Goal: Task Accomplishment & Management: Use online tool/utility

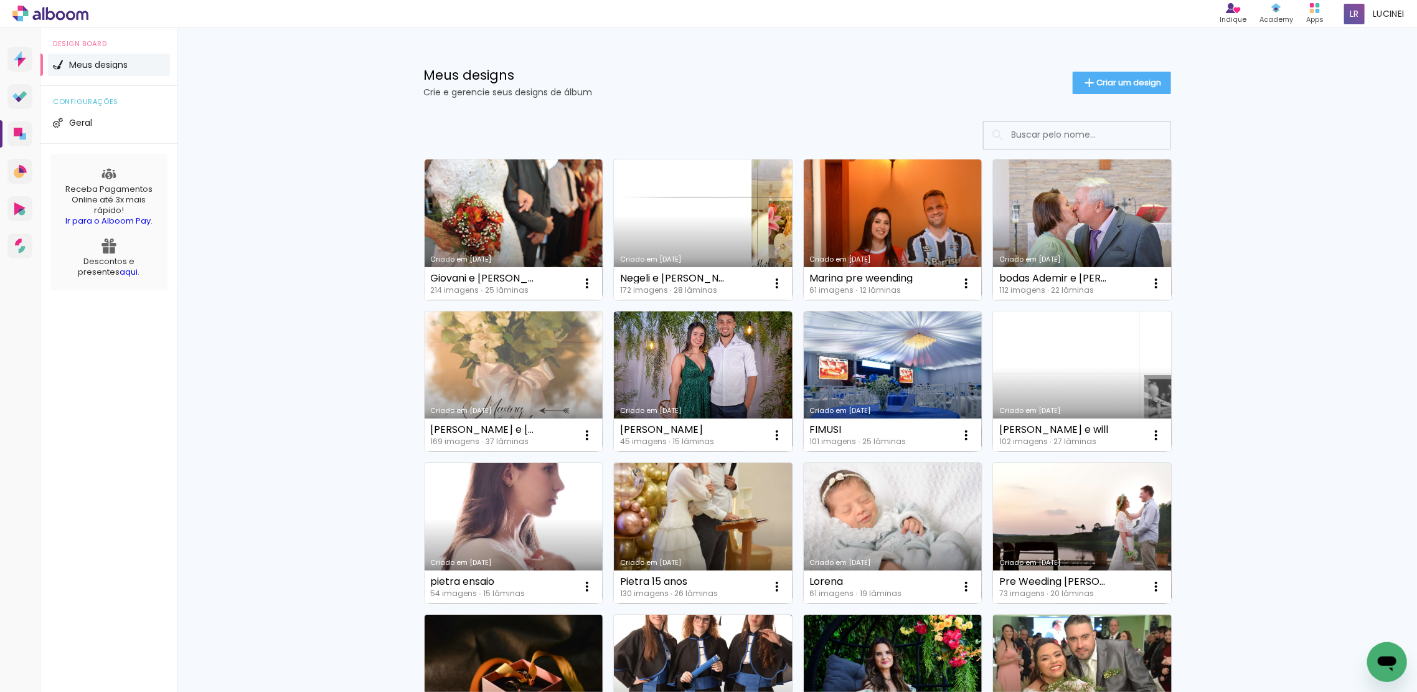
drag, startPoint x: 1104, startPoint y: 78, endPoint x: 1398, endPoint y: 149, distance: 302.4
click at [1105, 78] on span "Criar um design" at bounding box center [1129, 82] width 65 height 8
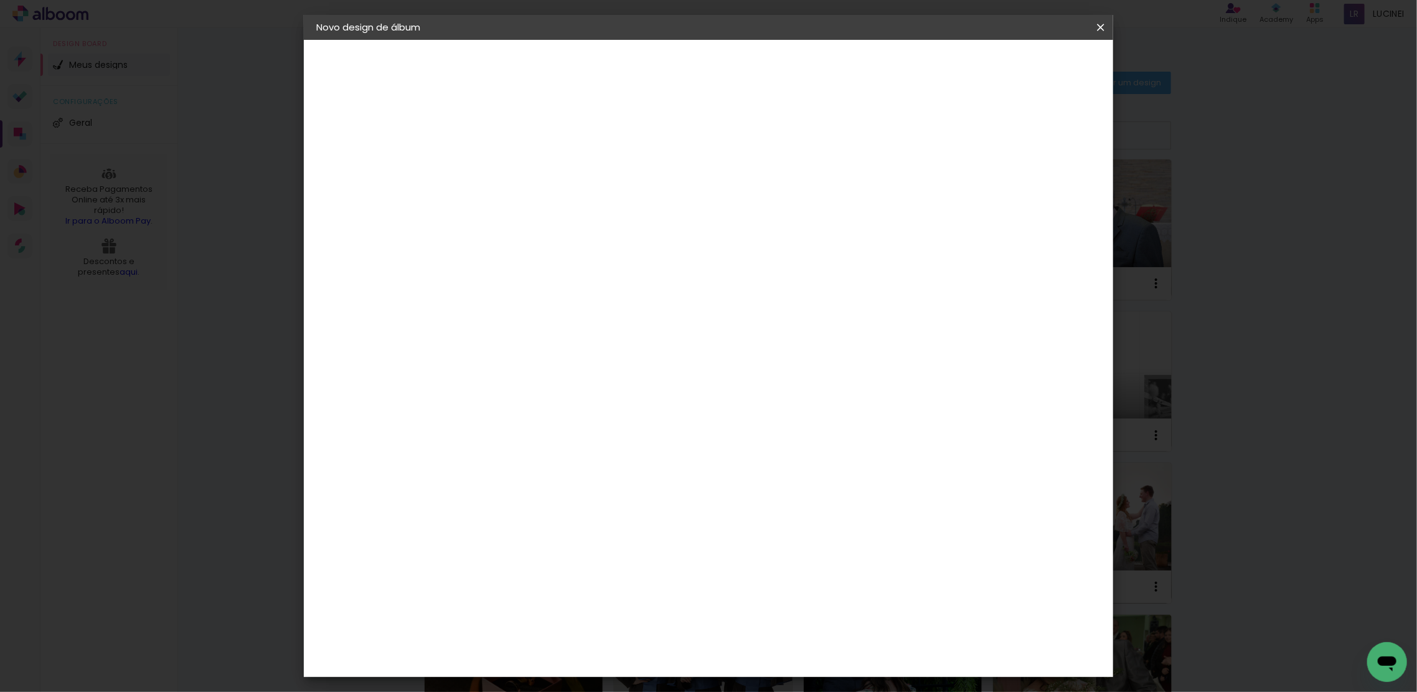
click at [520, 169] on input at bounding box center [520, 167] width 0 height 19
type input "Lus Photography"
type paper-input "Lus Photography"
click at [0, 0] on slot "Avançar" at bounding box center [0, 0] width 0 height 0
click at [754, 195] on paper-item "Tamanho Livre" at bounding box center [694, 189] width 120 height 27
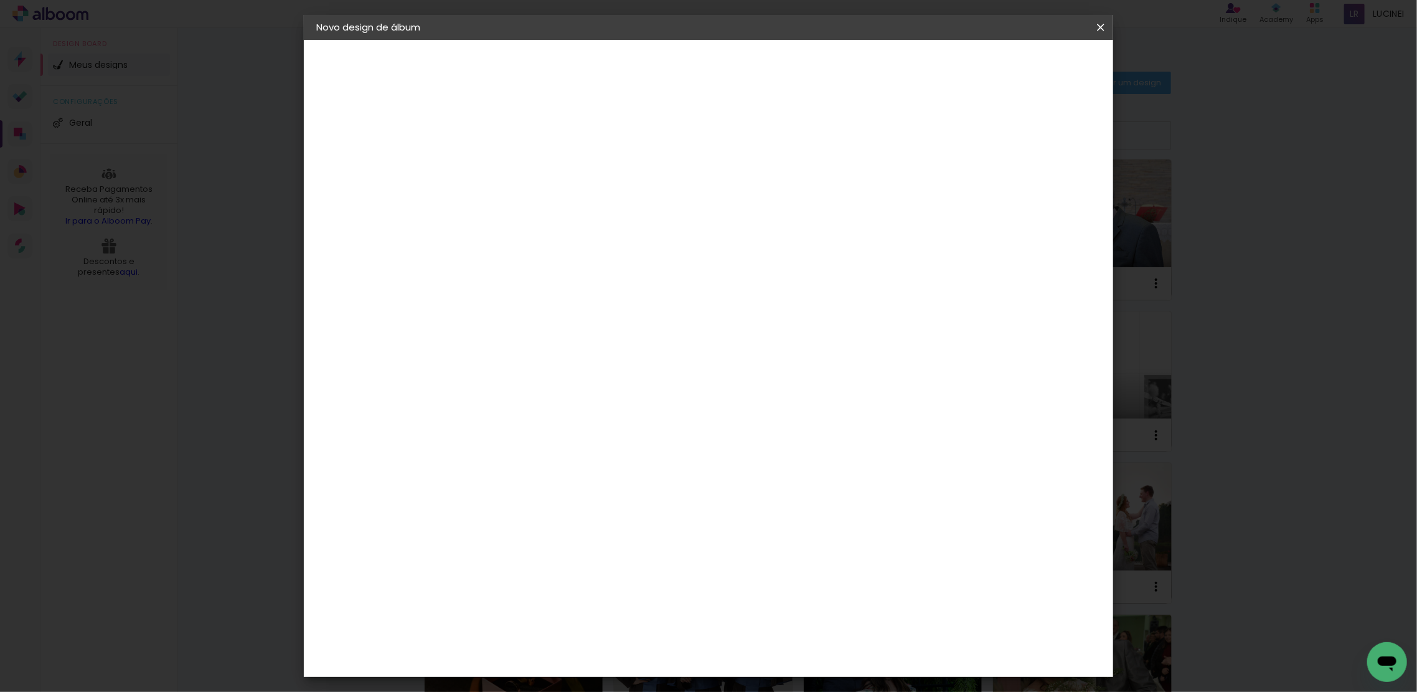
drag, startPoint x: 1065, startPoint y: 69, endPoint x: 1114, endPoint y: 136, distance: 83.0
click at [0, 0] on slot "Avançar" at bounding box center [0, 0] width 0 height 0
click at [663, 192] on span "30" at bounding box center [654, 195] width 21 height 19
drag, startPoint x: 660, startPoint y: 192, endPoint x: 636, endPoint y: 199, distance: 24.6
click at [636, 199] on div "30 cm" at bounding box center [662, 194] width 243 height 31
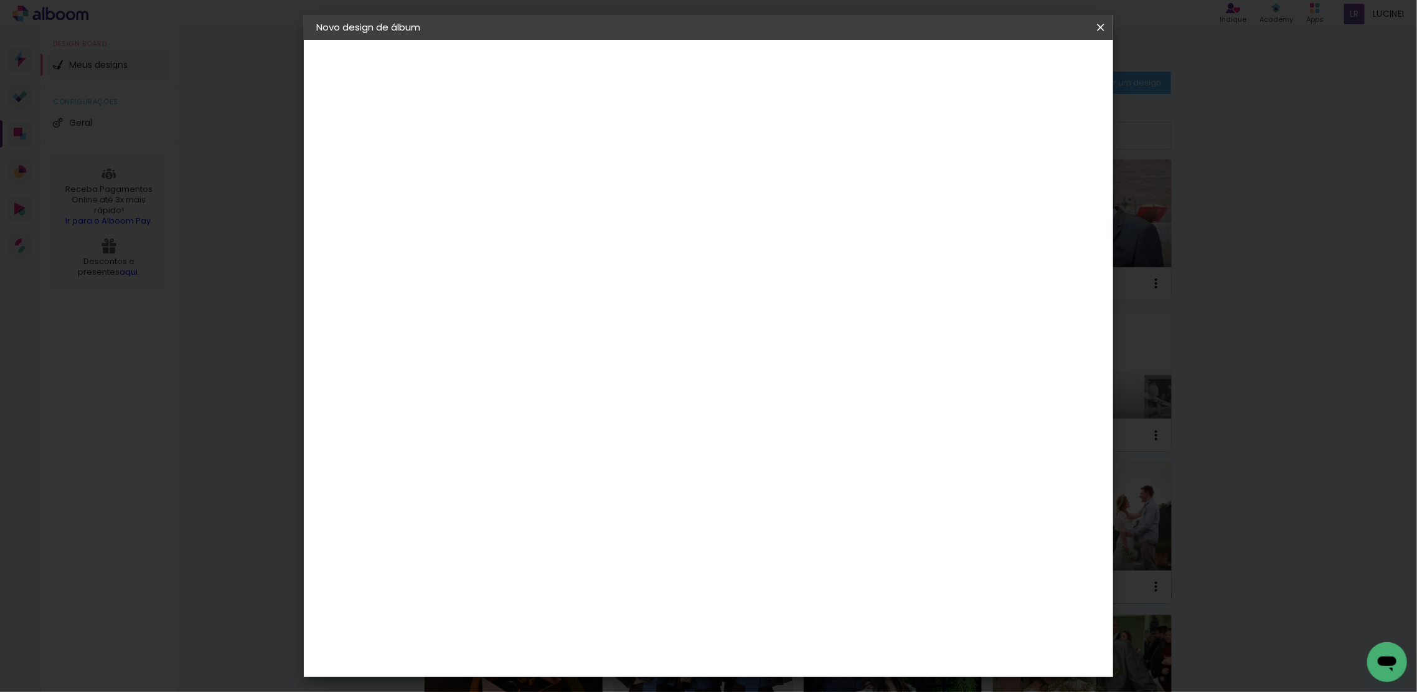
click at [475, 354] on input "30" at bounding box center [481, 353] width 32 height 19
type input "40"
type paper-input "40"
drag, startPoint x: 661, startPoint y: 191, endPoint x: 643, endPoint y: 190, distance: 18.7
click at [643, 190] on div "30 cm" at bounding box center [662, 194] width 243 height 31
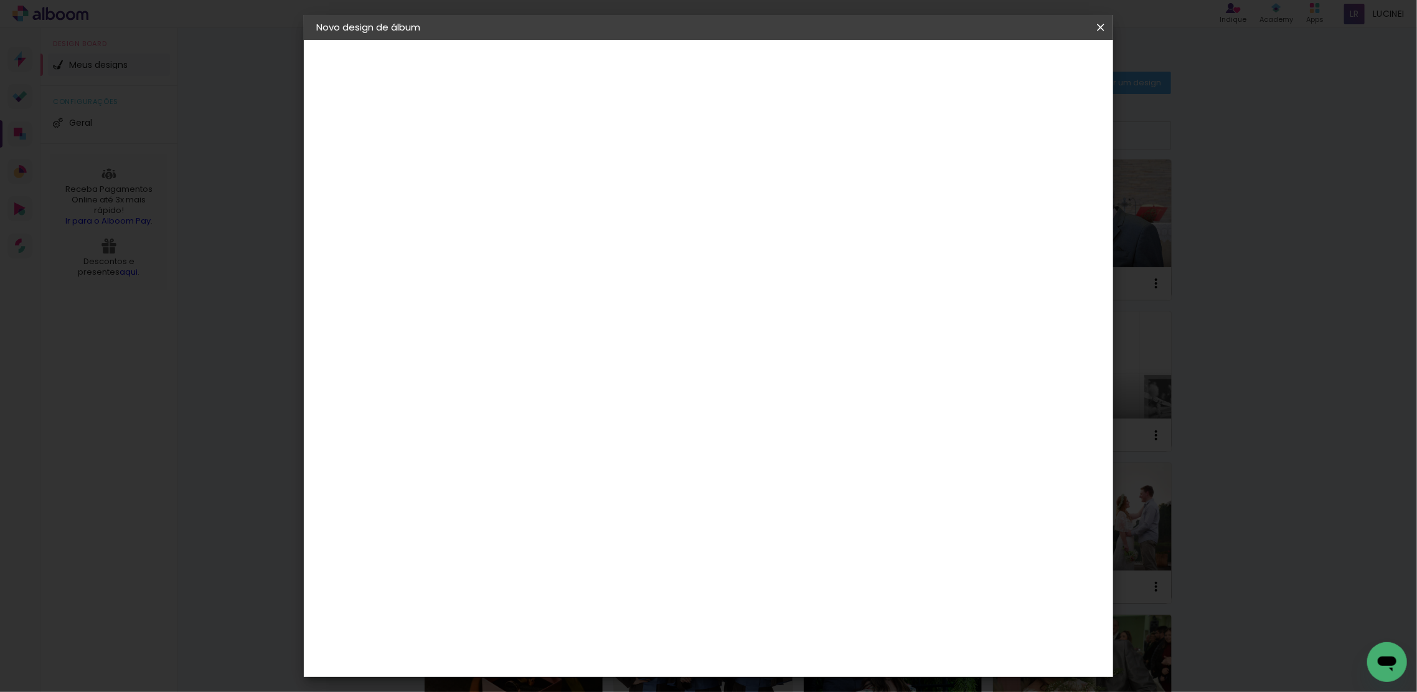
drag, startPoint x: 493, startPoint y: 392, endPoint x: 493, endPoint y: 402, distance: 10.0
click at [469, 393] on input "40" at bounding box center [481, 393] width 32 height 19
type input "20"
type paper-input "20"
drag, startPoint x: 660, startPoint y: 191, endPoint x: 640, endPoint y: 191, distance: 19.3
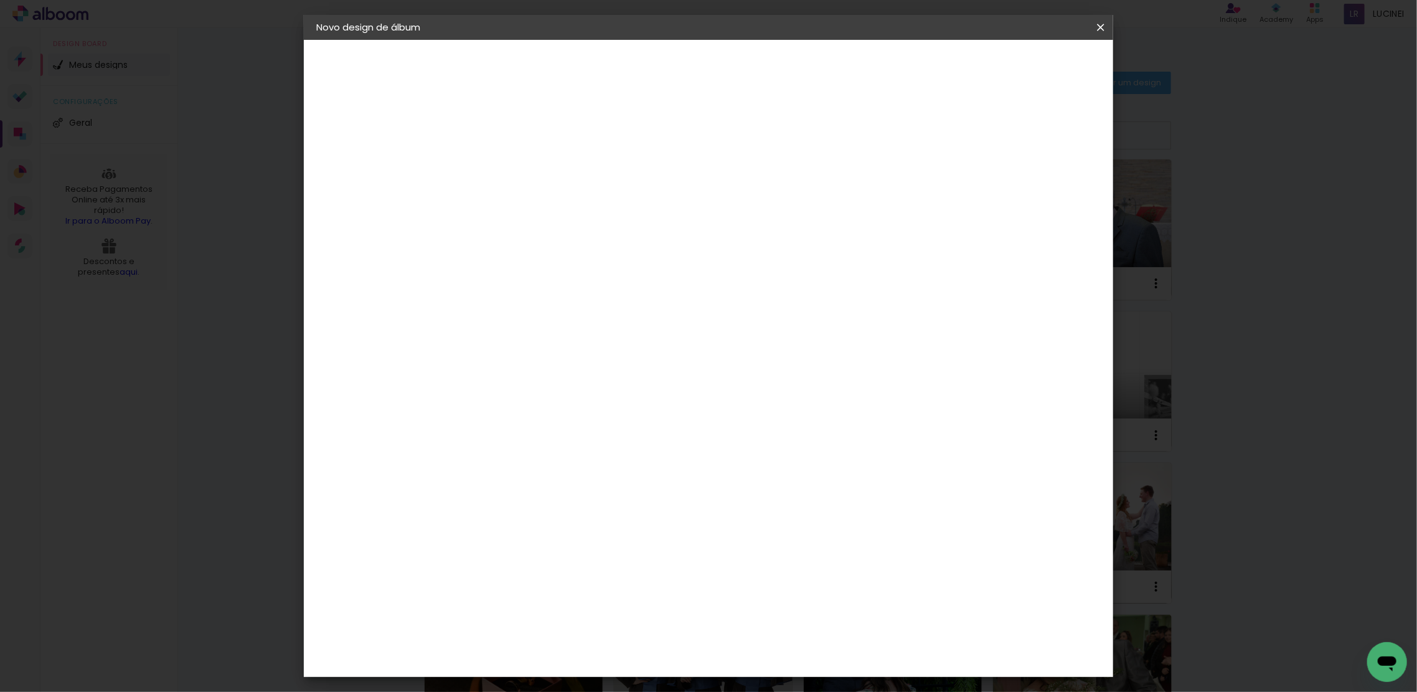
click at [640, 191] on div "30 cm" at bounding box center [662, 194] width 243 height 31
click at [655, 257] on div "30 cm cm cm mm A maioria das encadernadoras sugere 5mm de sangria." at bounding box center [758, 208] width 585 height 100
drag, startPoint x: 661, startPoint y: 191, endPoint x: 560, endPoint y: 168, distance: 102.9
click at [636, 192] on div "30 cm" at bounding box center [662, 194] width 243 height 31
drag, startPoint x: 497, startPoint y: 310, endPoint x: 448, endPoint y: 311, distance: 49.2
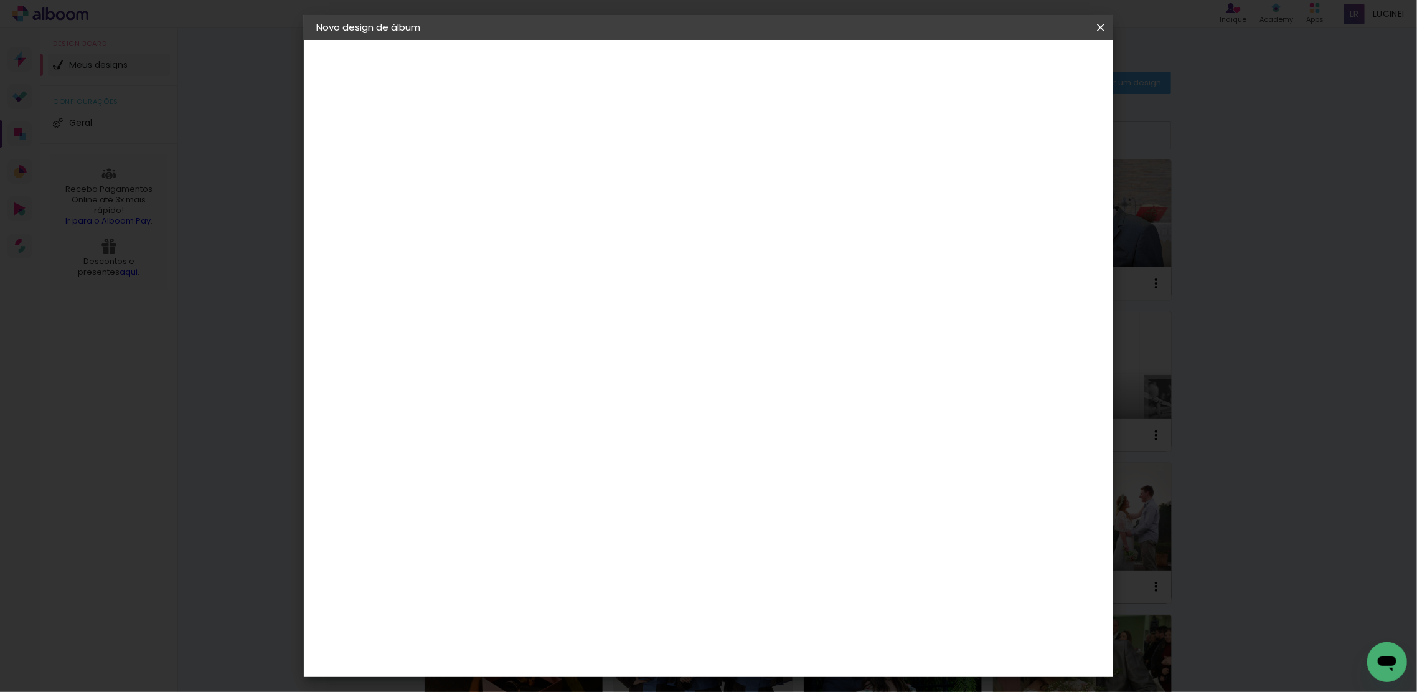
click at [473, 315] on input "20" at bounding box center [481, 312] width 32 height 19
type input "15"
type paper-input "15"
drag, startPoint x: 788, startPoint y: 394, endPoint x: 792, endPoint y: 401, distance: 7.8
click at [775, 397] on input "60" at bounding box center [776, 396] width 32 height 19
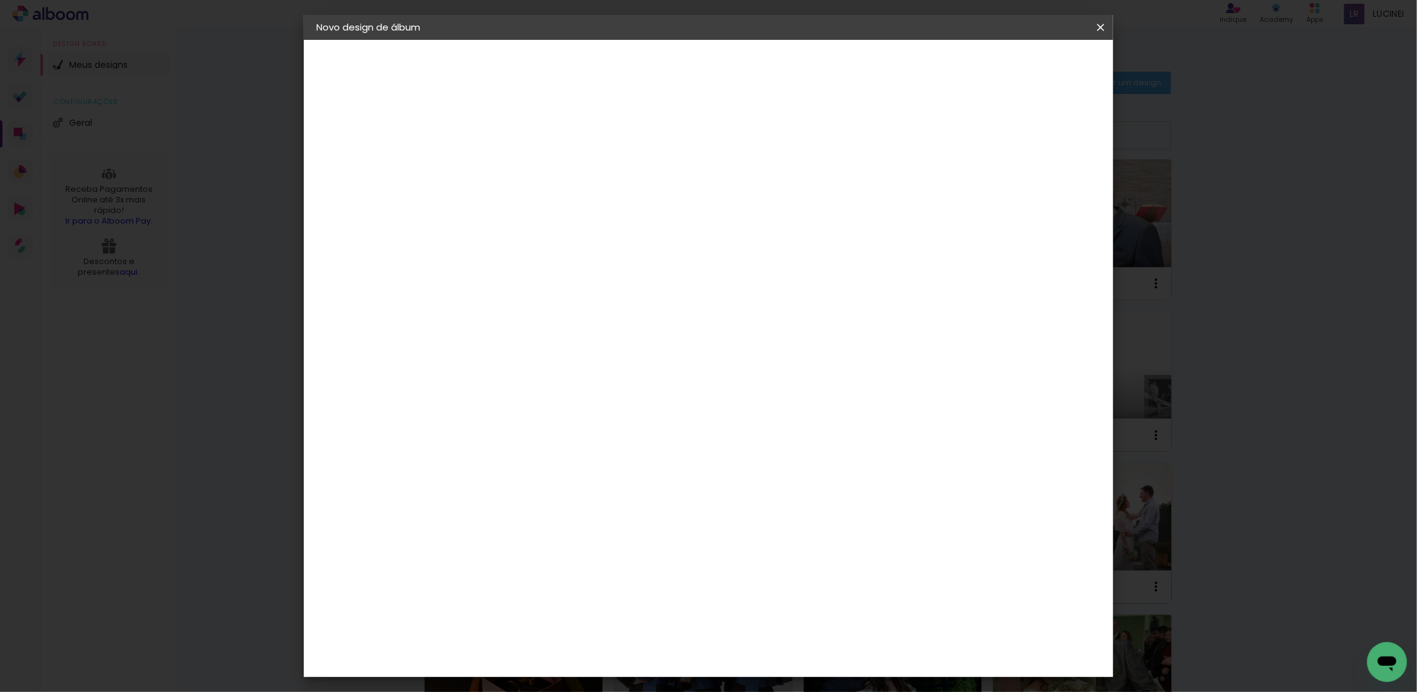
scroll to position [93, 0]
type input "30"
type paper-input "30"
drag, startPoint x: 843, startPoint y: 315, endPoint x: 896, endPoint y: 376, distance: 80.8
click at [857, 366] on quentale-layouter at bounding box center [758, 260] width 485 height 242
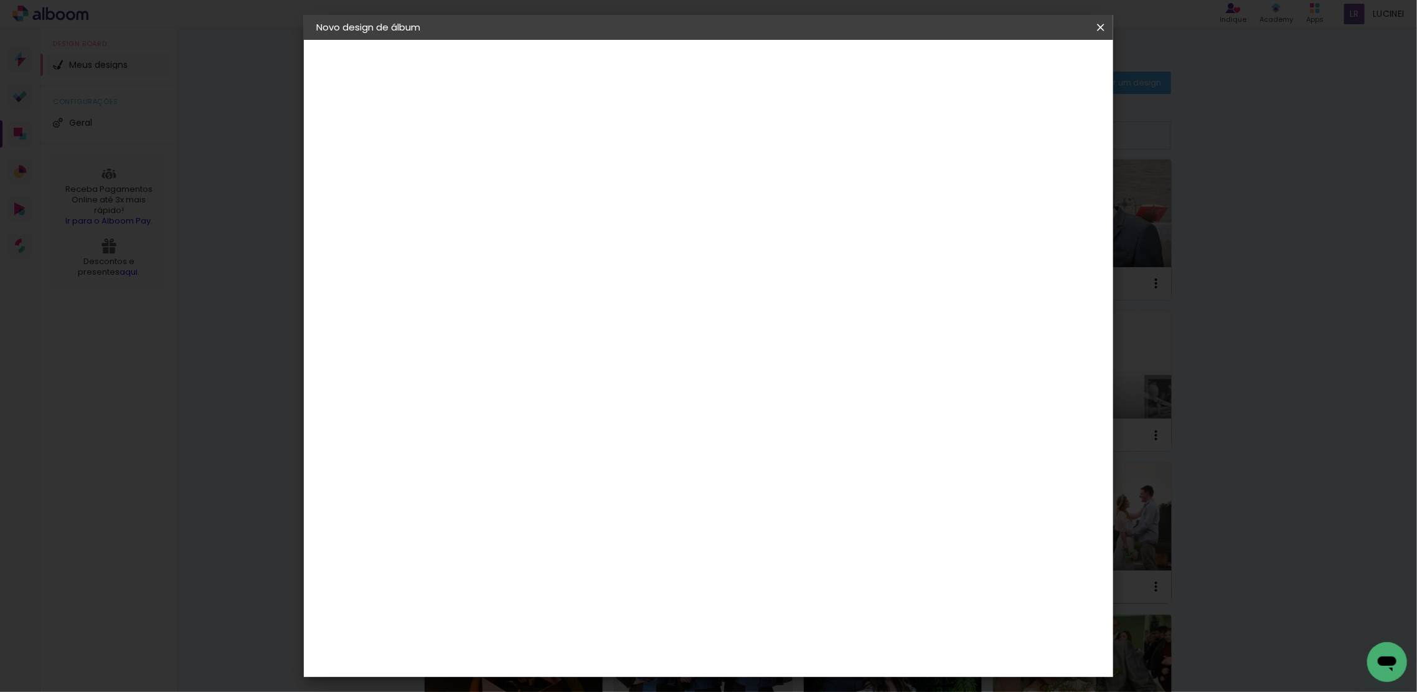
drag, startPoint x: 494, startPoint y: 352, endPoint x: 486, endPoint y: 345, distance: 11.0
click at [476, 356] on input "15" at bounding box center [481, 353] width 32 height 19
type input "20"
type paper-input "20"
drag, startPoint x: 1042, startPoint y: 61, endPoint x: 1039, endPoint y: 69, distance: 8.1
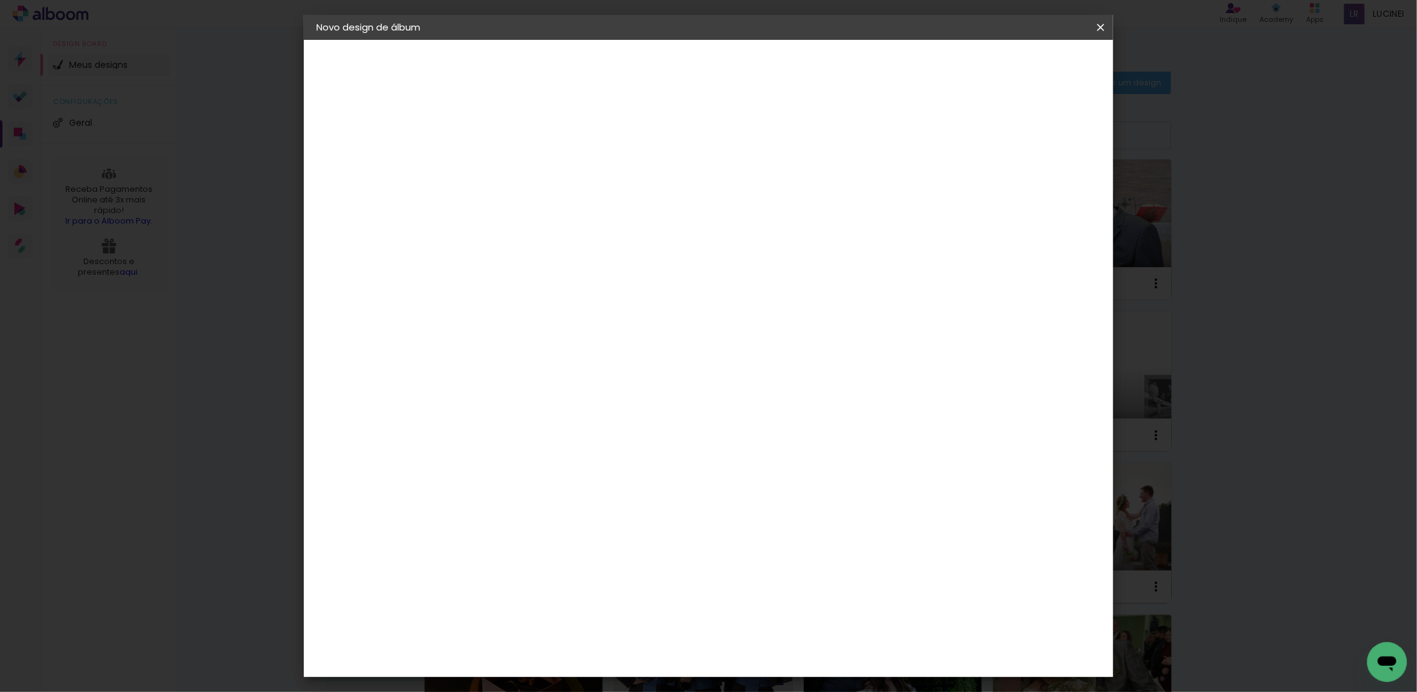
click at [1019, 62] on span "Iniciar design" at bounding box center [991, 66] width 57 height 9
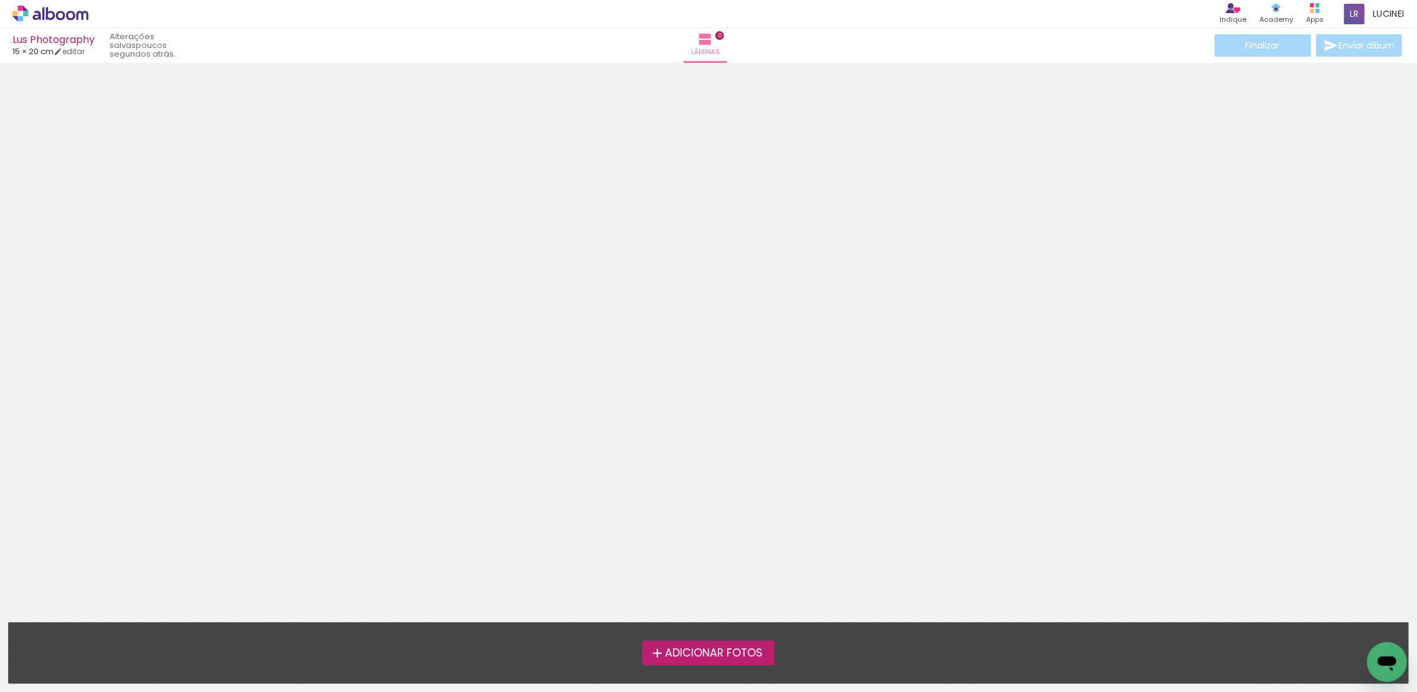
click at [734, 655] on span "Adicionar Fotos" at bounding box center [714, 653] width 98 height 11
click at [0, 0] on input "file" at bounding box center [0, 0] width 0 height 0
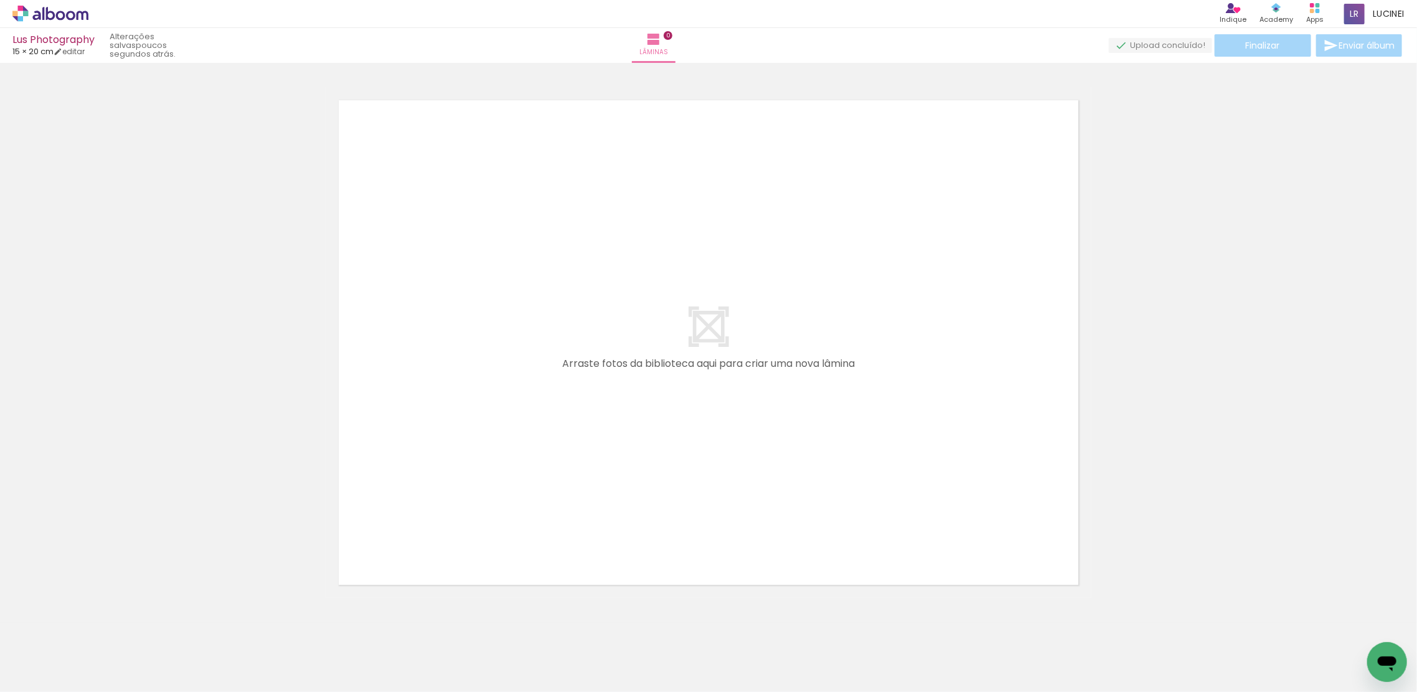
scroll to position [16, 0]
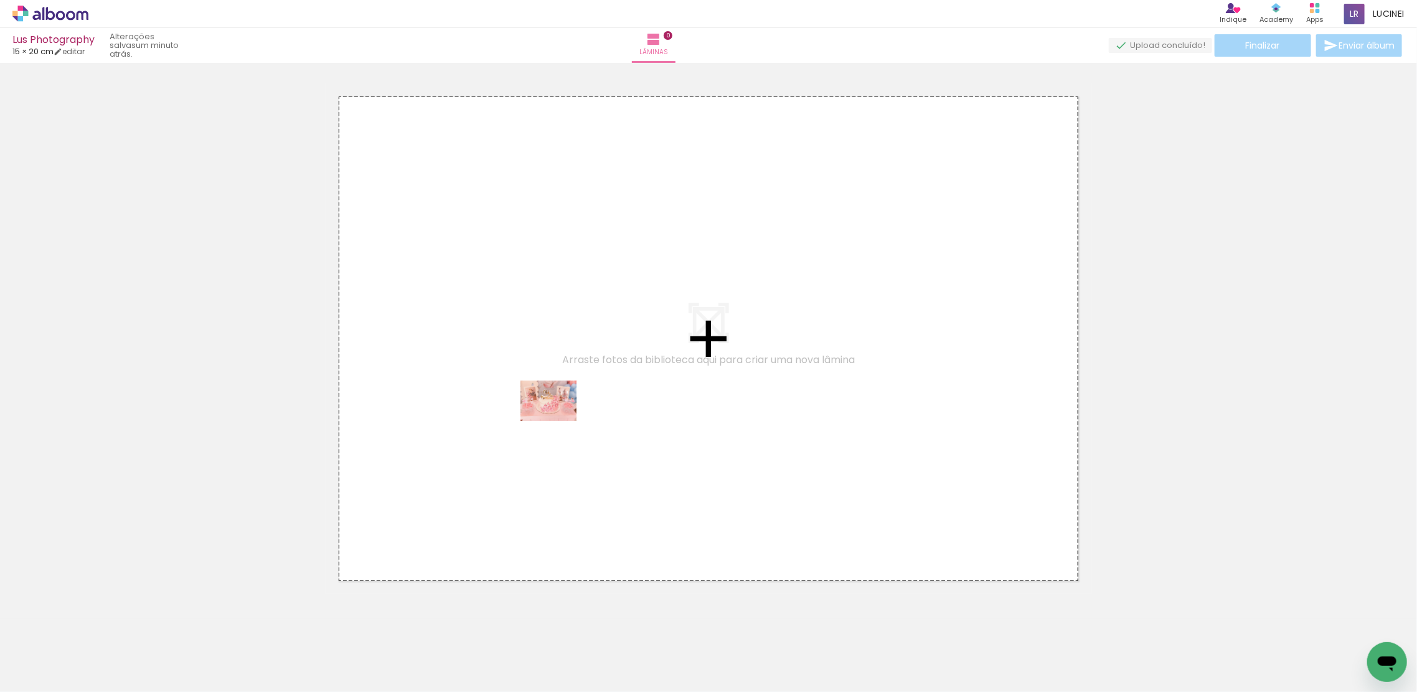
drag, startPoint x: 203, startPoint y: 666, endPoint x: 749, endPoint y: 492, distance: 572.6
click at [558, 419] on quentale-workspace at bounding box center [708, 346] width 1417 height 692
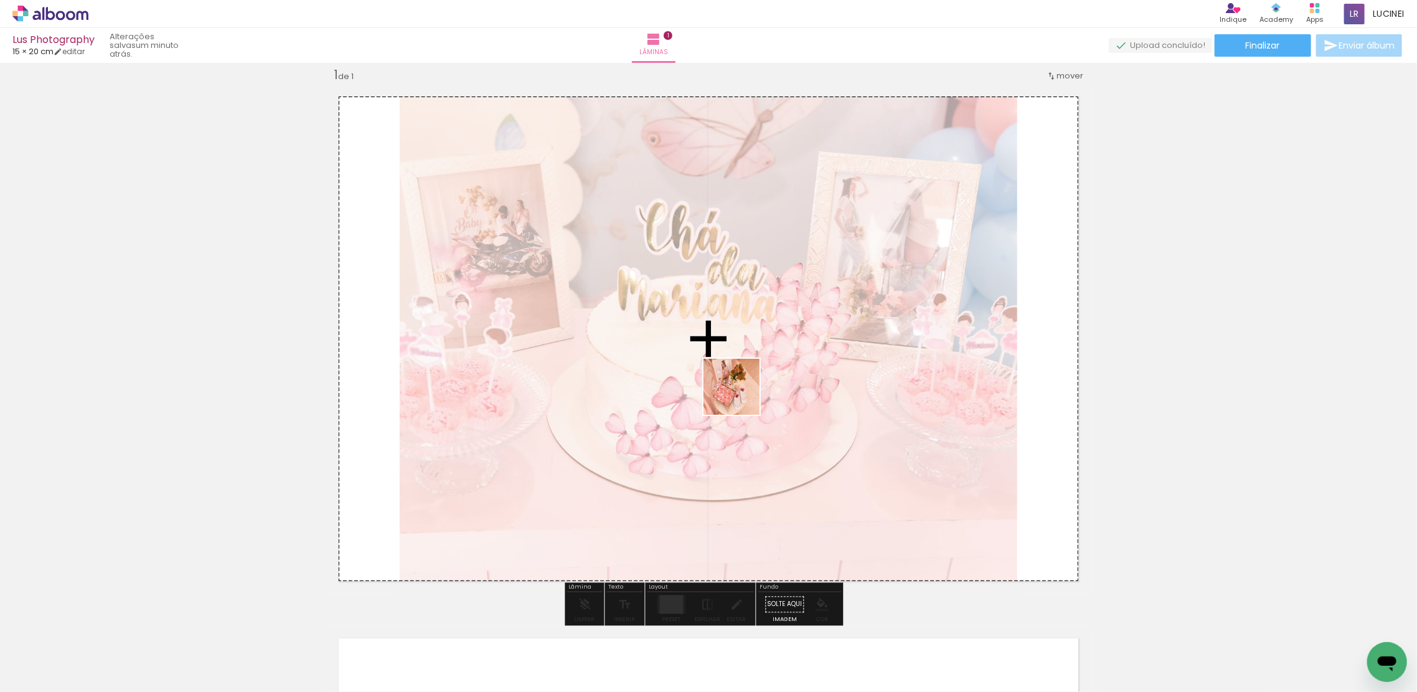
drag, startPoint x: 272, startPoint y: 661, endPoint x: 519, endPoint y: 645, distance: 247.8
click at [755, 382] on quentale-workspace at bounding box center [708, 346] width 1417 height 692
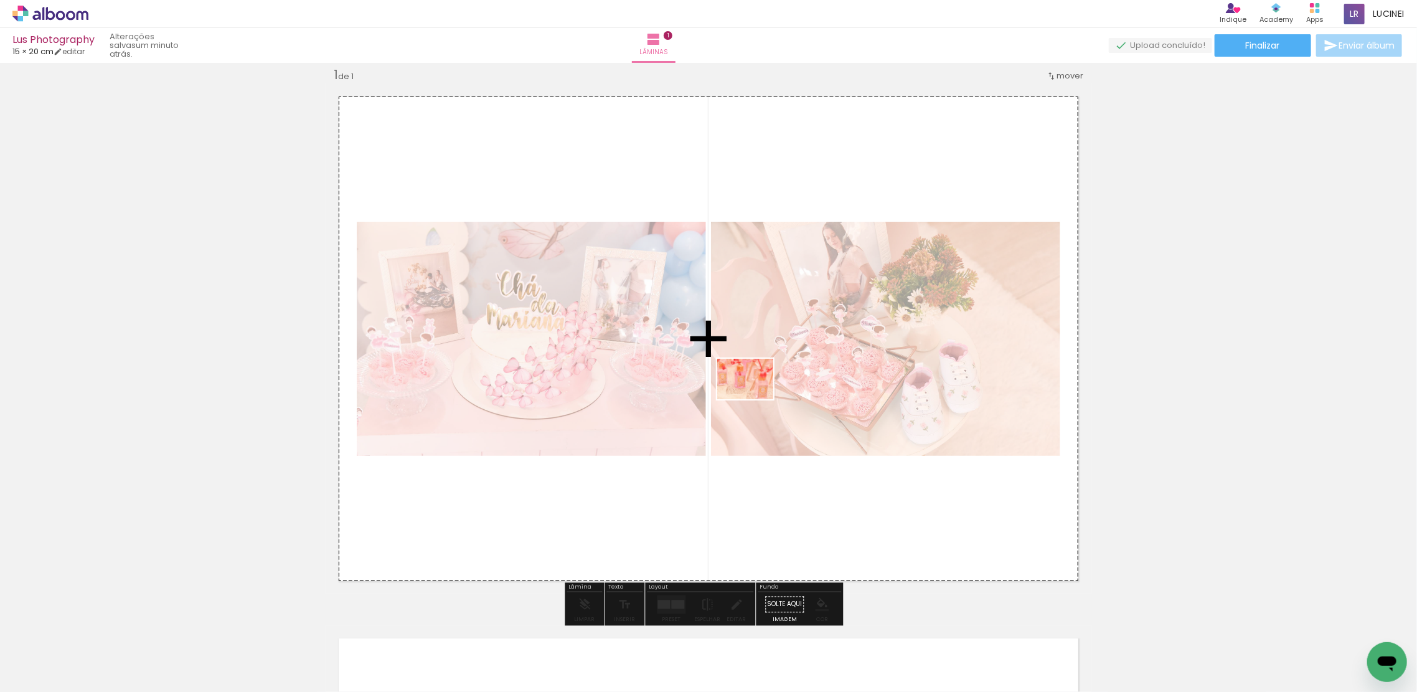
drag, startPoint x: 372, startPoint y: 638, endPoint x: 419, endPoint y: 645, distance: 46.6
click at [754, 399] on quentale-workspace at bounding box center [708, 346] width 1417 height 692
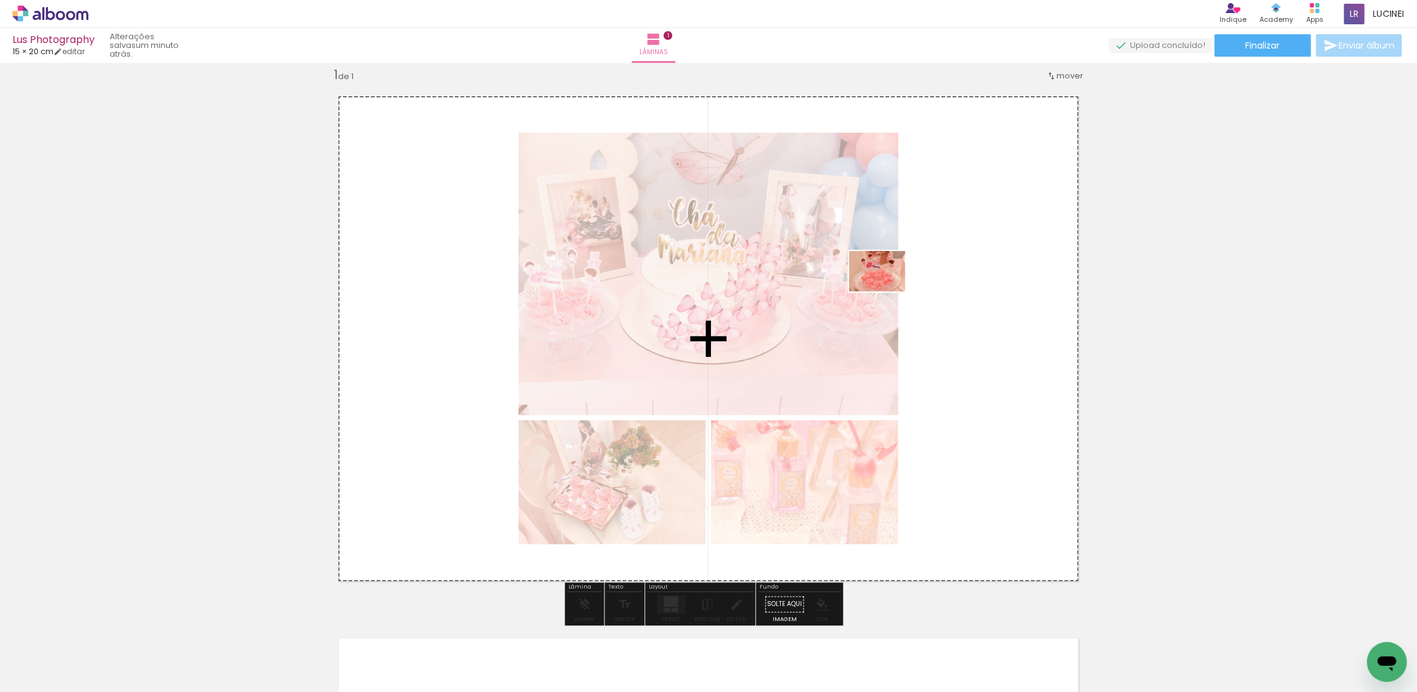
drag, startPoint x: 111, startPoint y: 655, endPoint x: 1087, endPoint y: 341, distance: 1025.5
click at [886, 291] on quentale-workspace at bounding box center [708, 346] width 1417 height 692
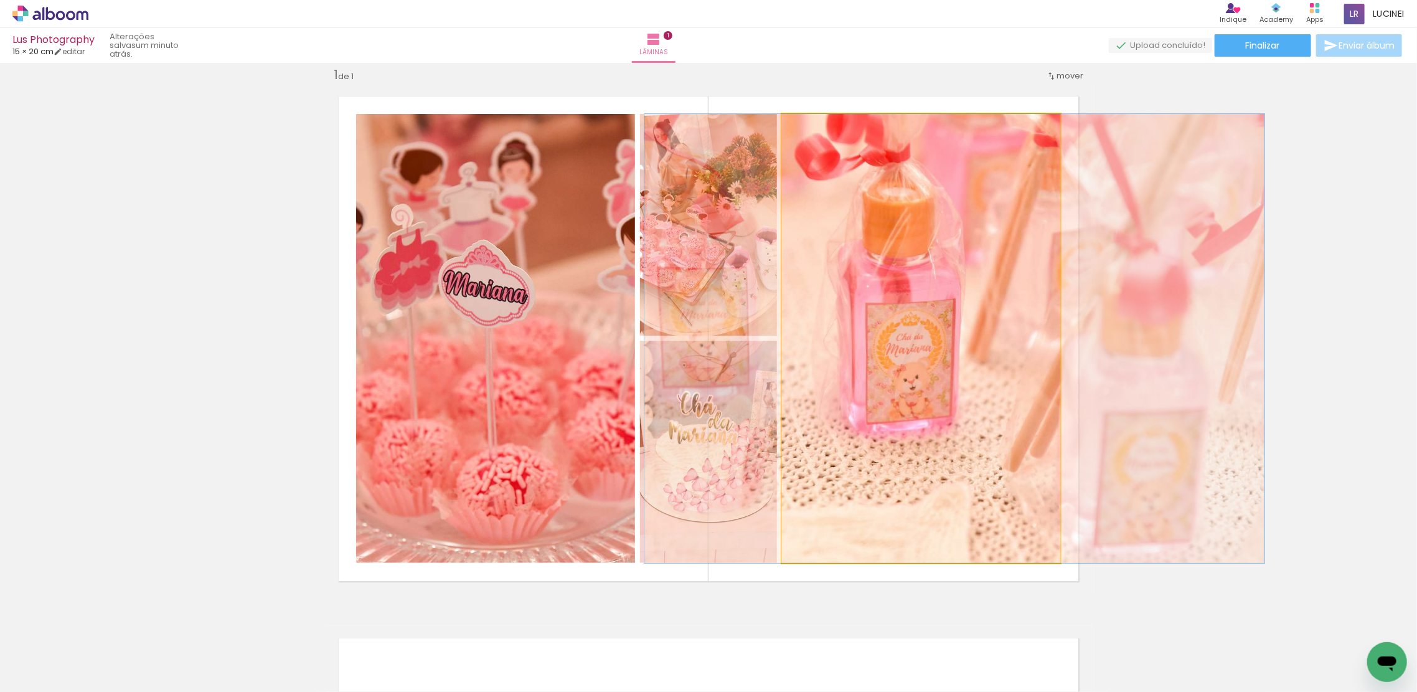
drag, startPoint x: 877, startPoint y: 407, endPoint x: 911, endPoint y: 407, distance: 33.6
drag, startPoint x: 935, startPoint y: 410, endPoint x: 936, endPoint y: 420, distance: 10.6
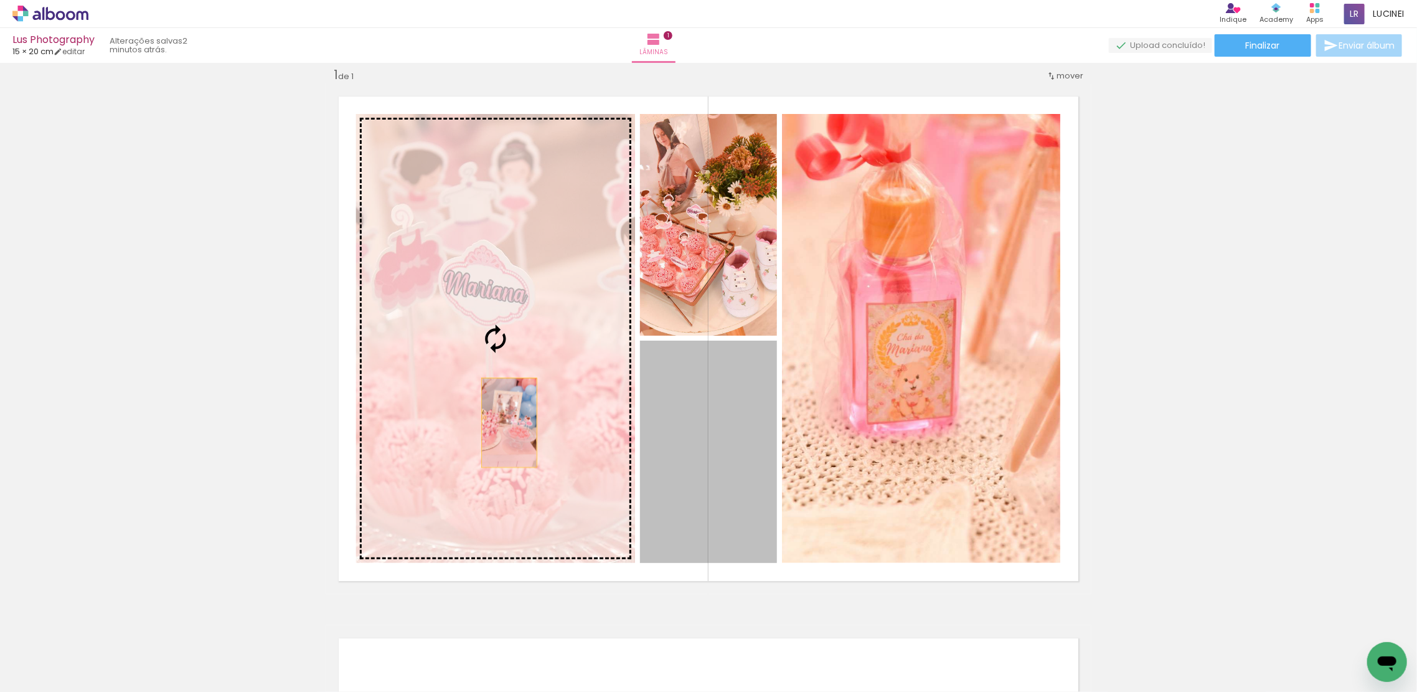
drag, startPoint x: 727, startPoint y: 482, endPoint x: 503, endPoint y: 422, distance: 232.0
click at [0, 0] on slot at bounding box center [0, 0] width 0 height 0
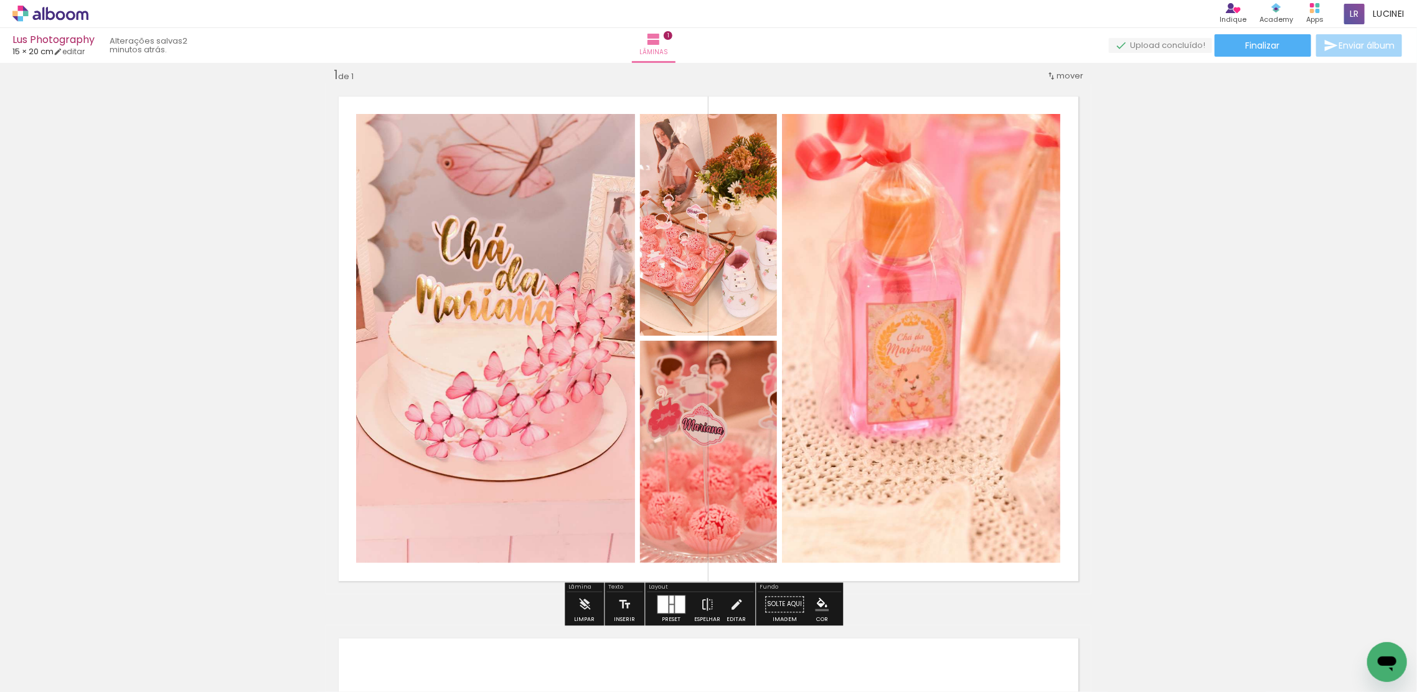
click at [50, 676] on span "Adicionar Fotos" at bounding box center [44, 675] width 37 height 14
click at [0, 0] on input "file" at bounding box center [0, 0] width 0 height 0
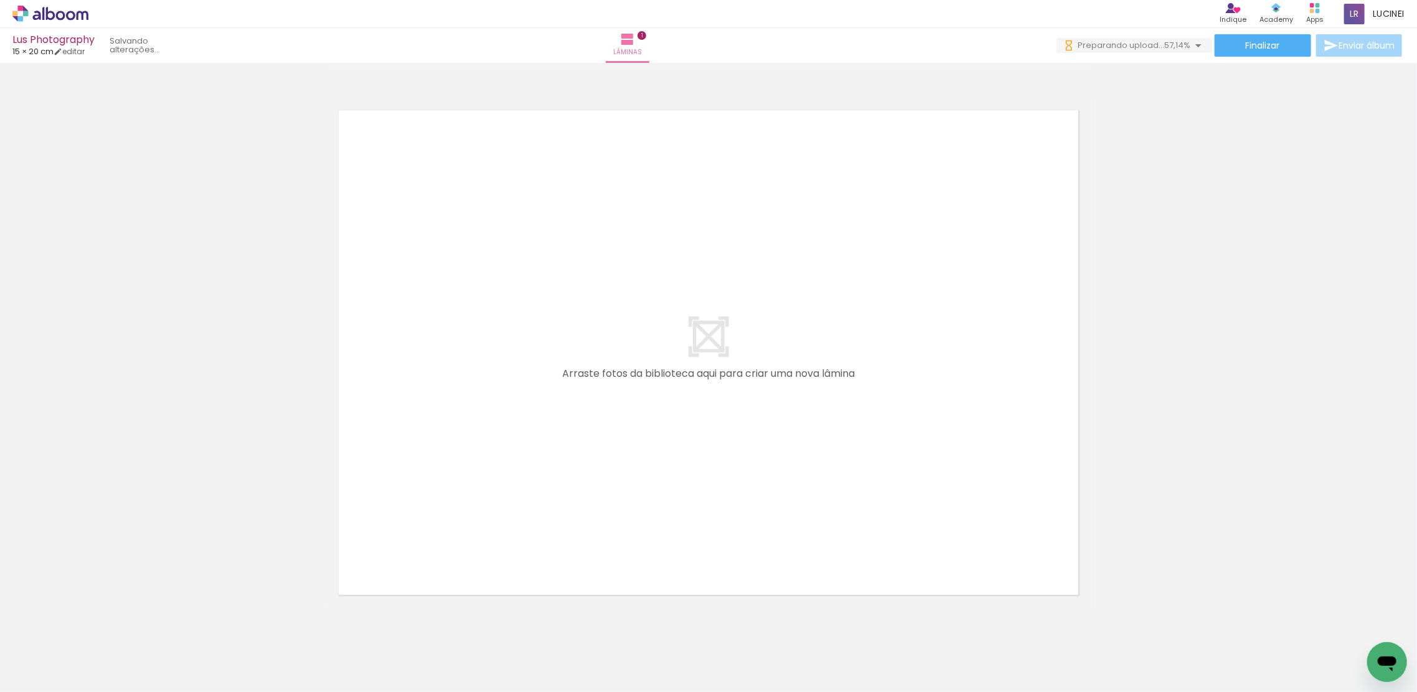
scroll to position [581, 0]
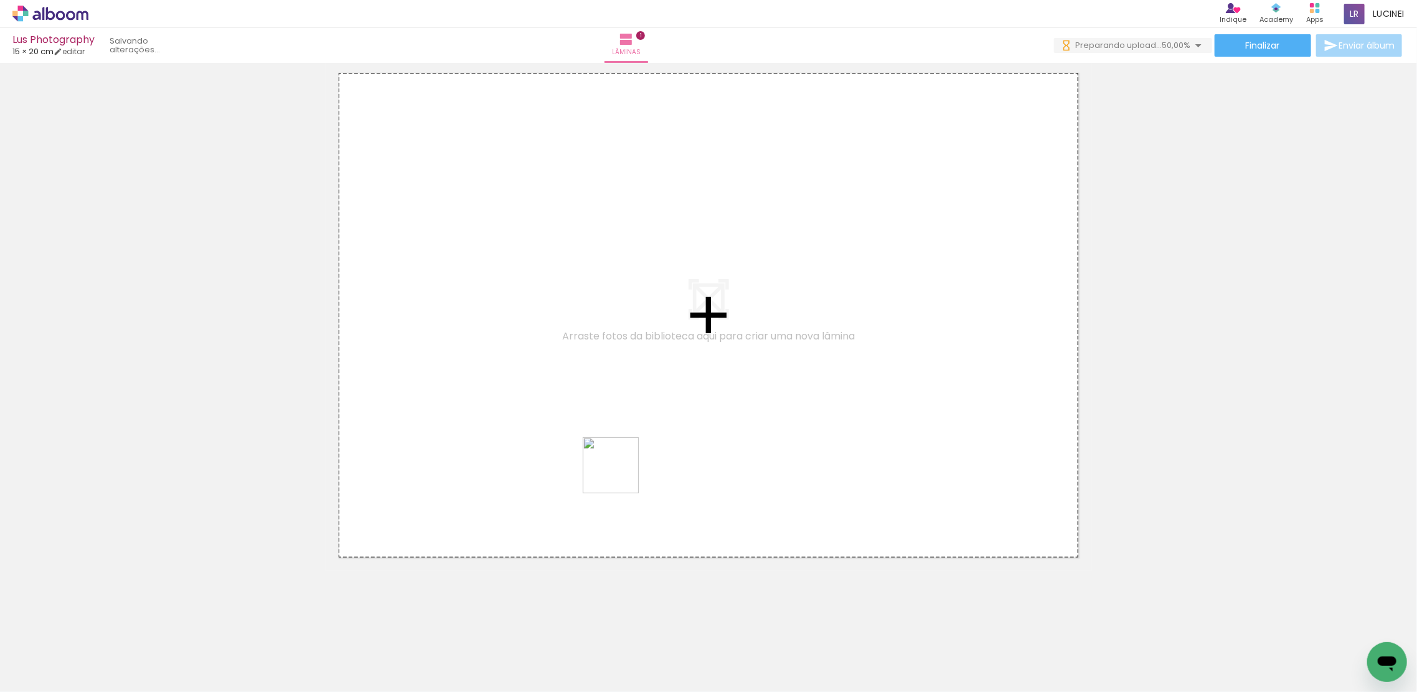
drag, startPoint x: 623, startPoint y: 666, endPoint x: 577, endPoint y: 633, distance: 56.2
click at [618, 438] on quentale-workspace at bounding box center [708, 346] width 1417 height 692
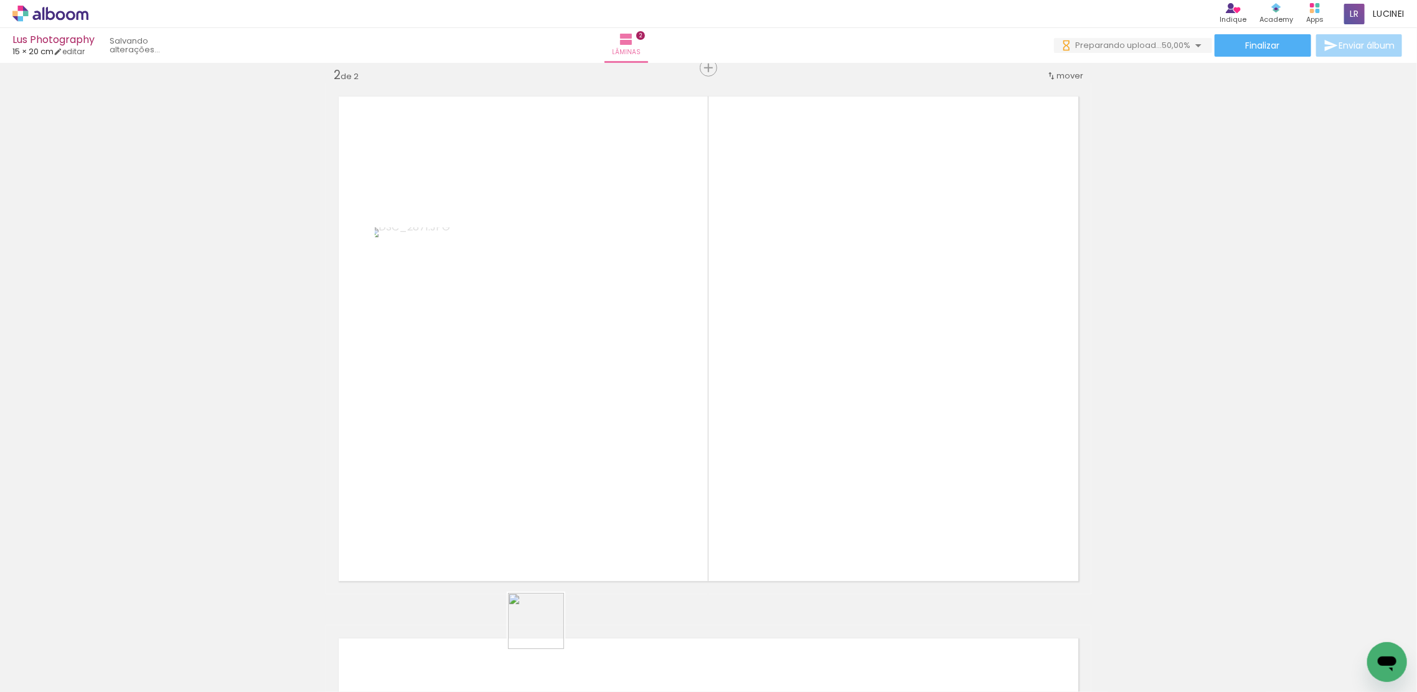
scroll to position [557, 0]
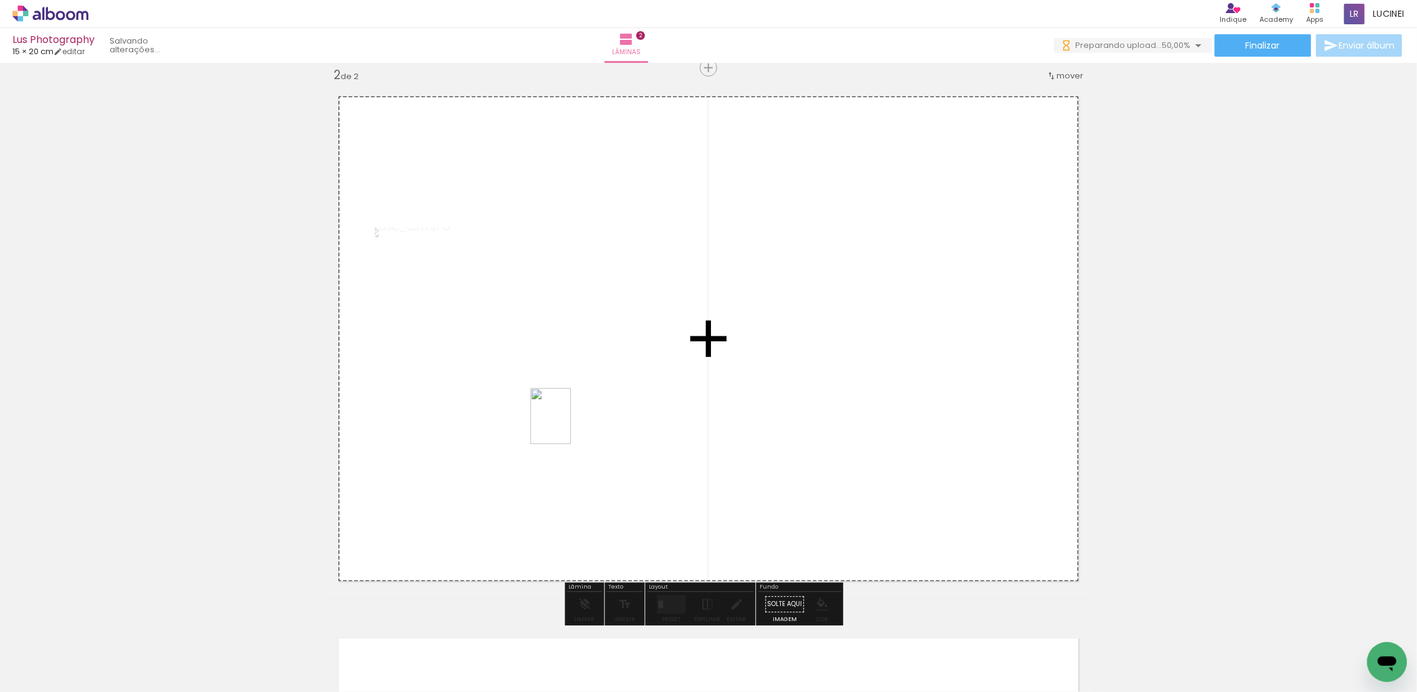
drag, startPoint x: 544, startPoint y: 637, endPoint x: 524, endPoint y: 651, distance: 25.1
click at [568, 426] on quentale-workspace at bounding box center [708, 346] width 1417 height 692
drag, startPoint x: 481, startPoint y: 656, endPoint x: 492, endPoint y: 646, distance: 14.1
click at [775, 377] on quentale-workspace at bounding box center [708, 346] width 1417 height 692
drag, startPoint x: 399, startPoint y: 665, endPoint x: 772, endPoint y: 379, distance: 469.5
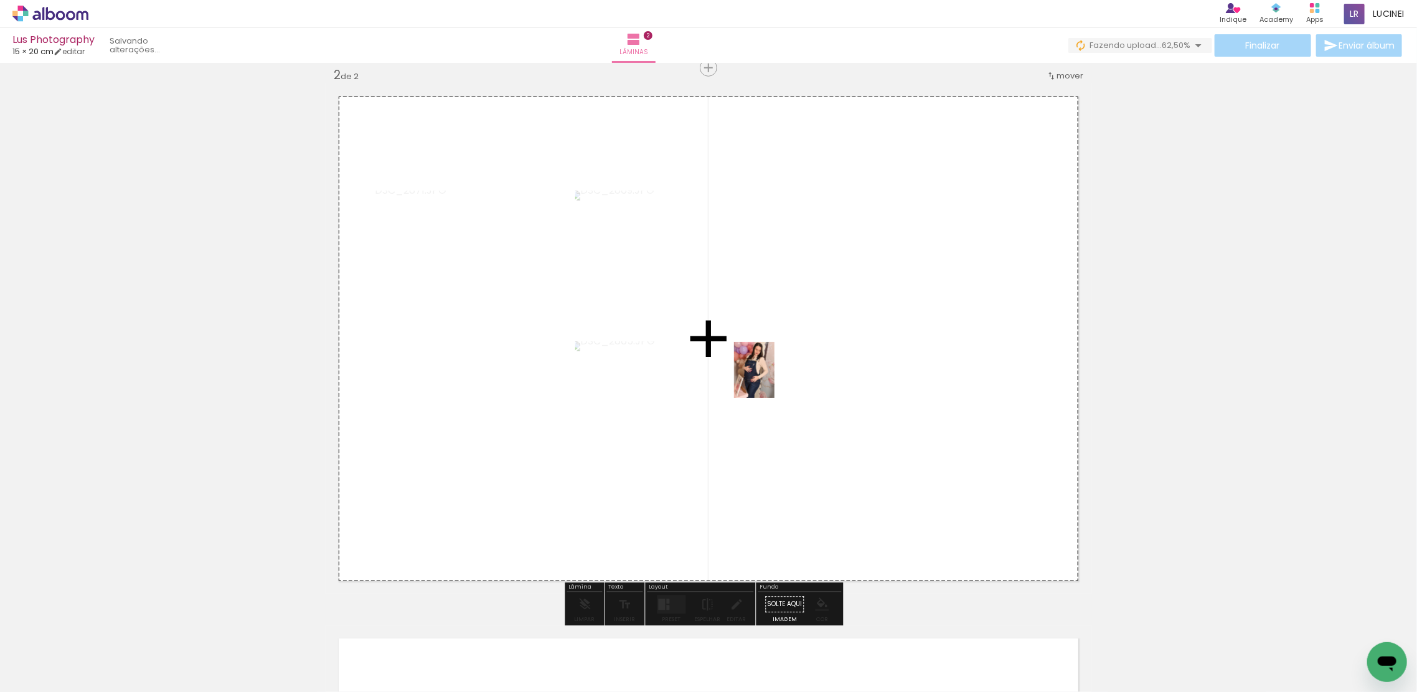
click at [772, 379] on quentale-workspace at bounding box center [708, 346] width 1417 height 692
